Goal: Check status: Check status

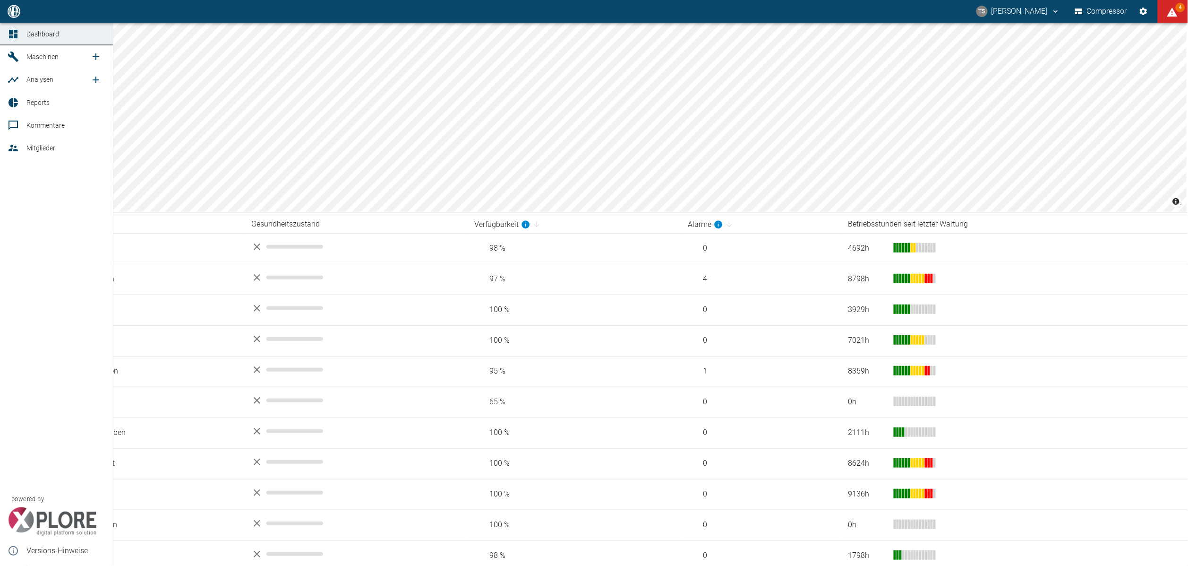
click at [19, 57] on div at bounding box center [15, 56] width 14 height 11
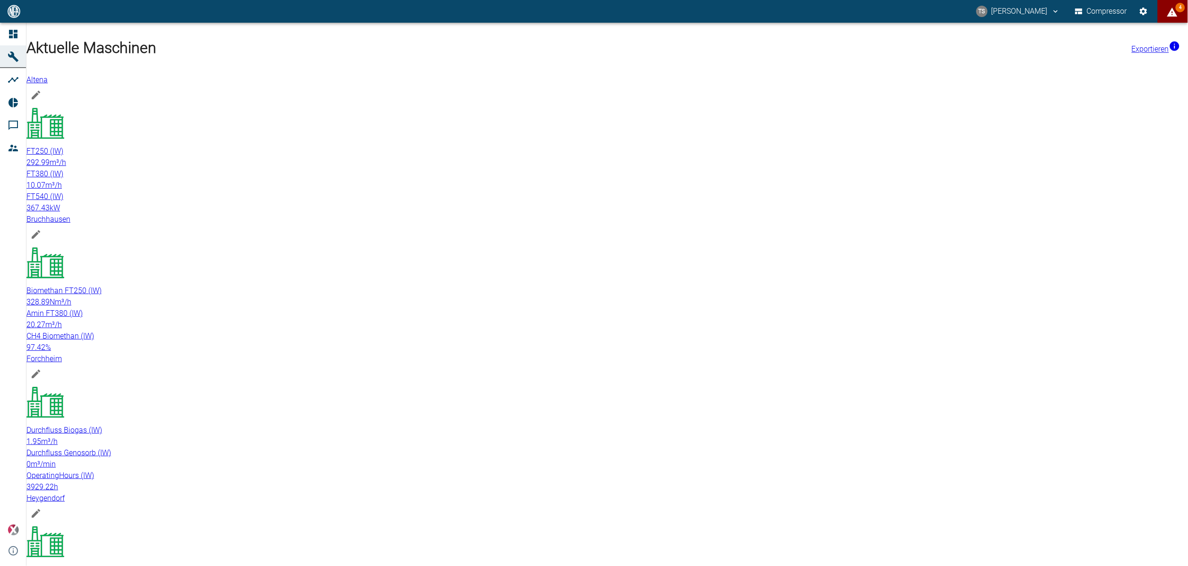
click at [1186, 19] on button "4" at bounding box center [1173, 11] width 30 height 23
click at [1166, 565] on div at bounding box center [594, 573] width 1188 height 0
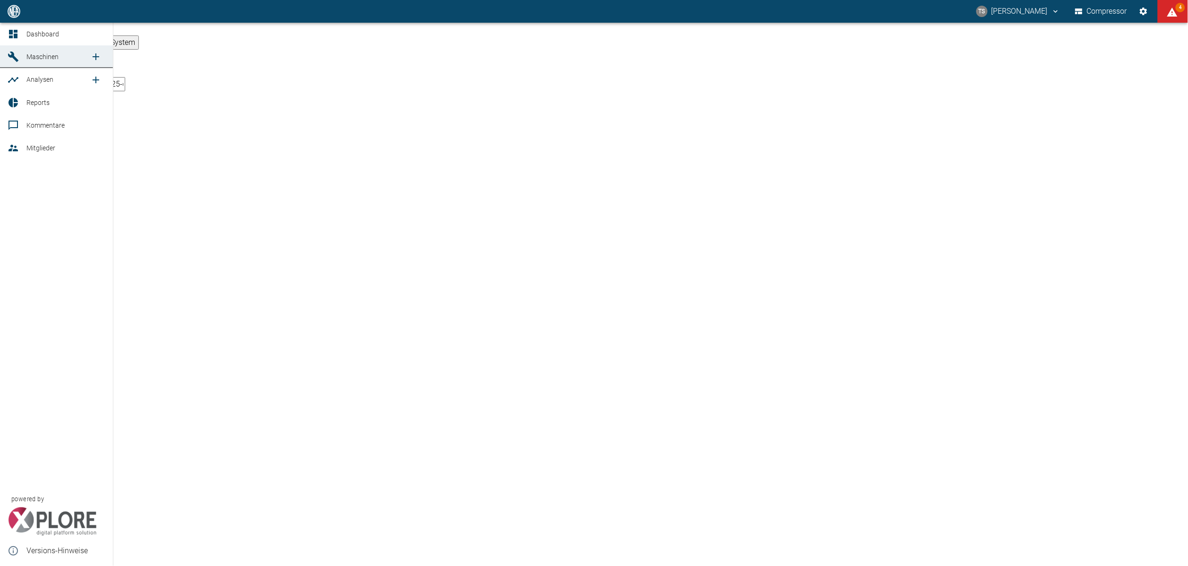
click at [22, 40] on link "Dashboard" at bounding box center [56, 34] width 113 height 23
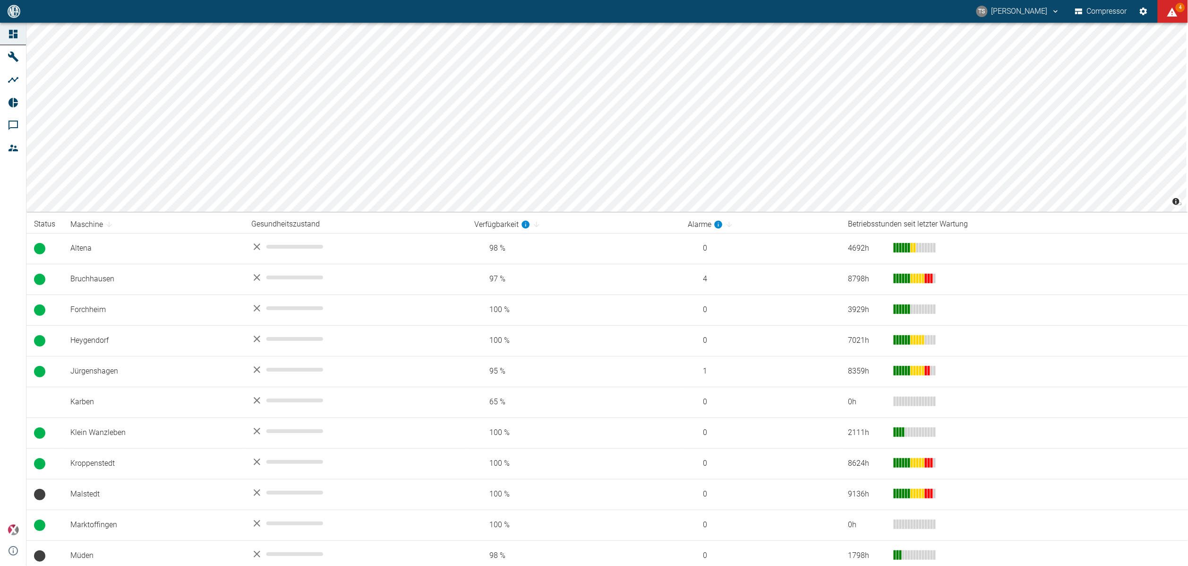
click at [14, 56] on icon at bounding box center [13, 56] width 10 height 10
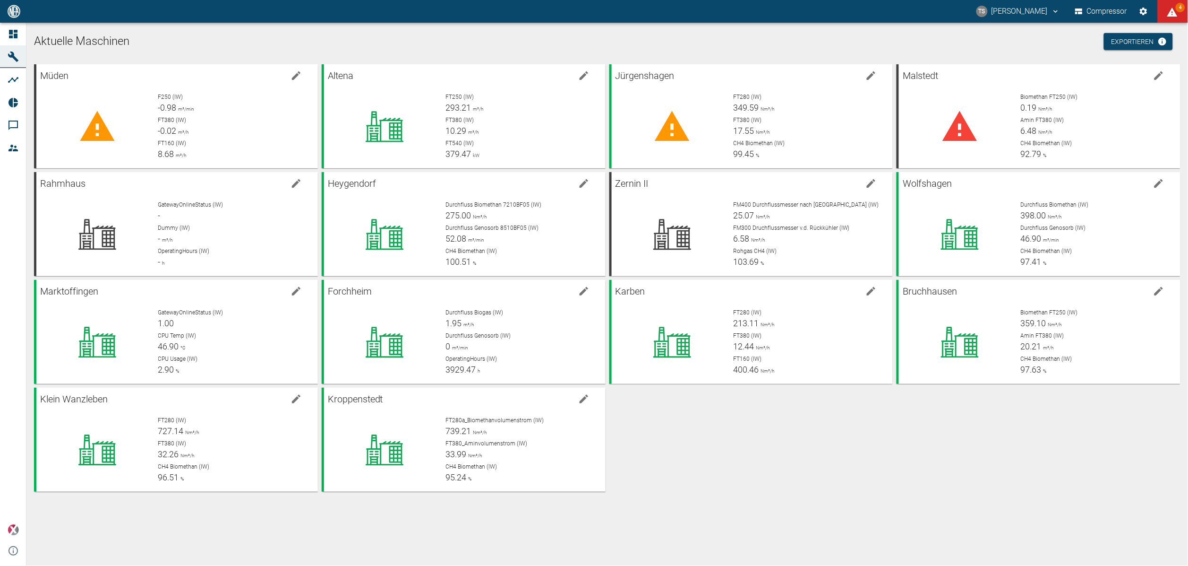
click at [834, 456] on div "Müden F250 (IW) -0.98 m³/min FT380 (IW) -0.02 m³/h FT160 (IW) 8.68 m³/h Altena …" at bounding box center [605, 275] width 1150 height 431
